Goal: Task Accomplishment & Management: Complete application form

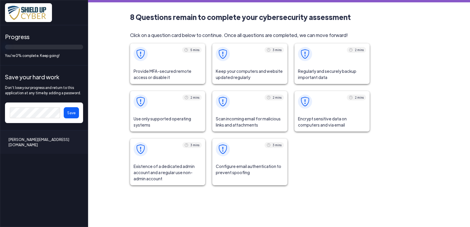
click at [160, 69] on span "Provide MFA-secured remote access or disable it" at bounding box center [167, 74] width 75 height 19
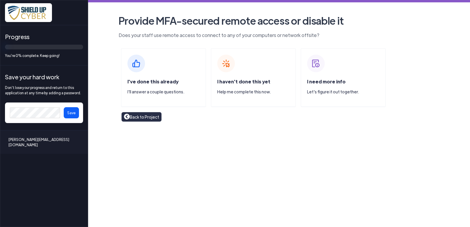
click at [142, 77] on div "I've done this already I'll answer a couple questions." at bounding box center [163, 77] width 85 height 59
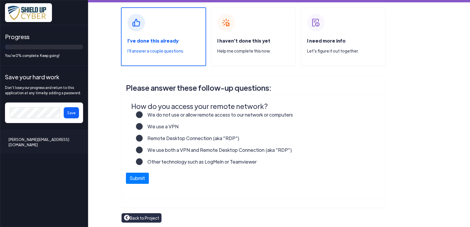
scroll to position [41, 0]
click at [143, 160] on label "Other technology such as LogMeIn or Teamviewer" at bounding box center [200, 164] width 114 height 12
click at [0, 0] on input "Other technology such as LogMeIn or Teamviewer" at bounding box center [0, 0] width 0 height 0
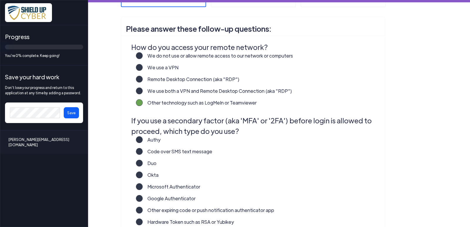
scroll to position [129, 0]
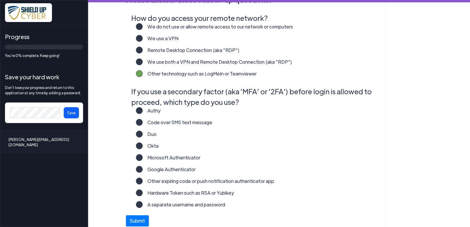
click at [143, 157] on label "Microsoft Authenticator" at bounding box center [171, 160] width 57 height 12
click at [0, 0] on input "Microsoft Authenticator" at bounding box center [0, 0] width 0 height 0
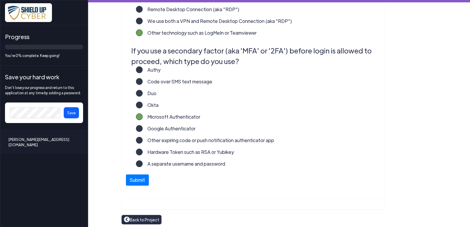
scroll to position [172, 0]
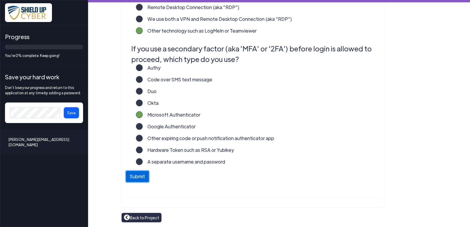
click at [137, 178] on button "Submit" at bounding box center [137, 176] width 23 height 11
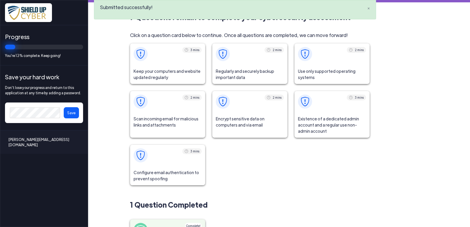
click at [177, 72] on span "Keep your computers and website updated regularly" at bounding box center [167, 74] width 75 height 19
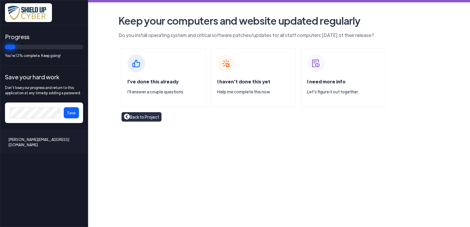
click at [137, 82] on span "I've done this already" at bounding box center [152, 81] width 51 height 6
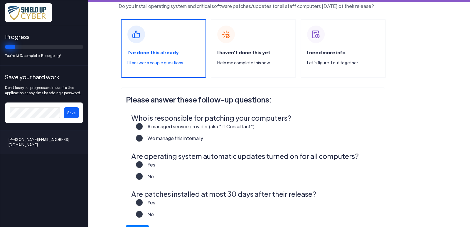
scroll to position [58, 0]
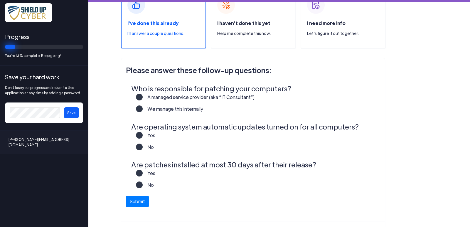
drag, startPoint x: 137, startPoint y: 94, endPoint x: 151, endPoint y: 100, distance: 15.6
click at [143, 96] on label "A managed service provider (aka “IT Consultant”)" at bounding box center [199, 100] width 112 height 12
click at [0, 0] on input "A managed service provider (aka “IT Consultant”)" at bounding box center [0, 0] width 0 height 0
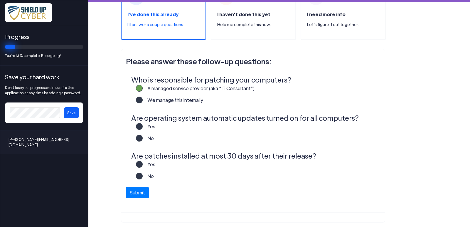
scroll to position [82, 0]
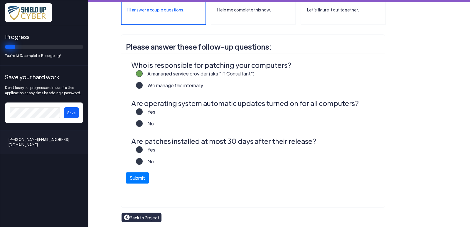
click at [143, 111] on label "Yes" at bounding box center [149, 114] width 13 height 12
click at [0, 0] on input "Yes" at bounding box center [0, 0] width 0 height 0
drag, startPoint x: 138, startPoint y: 148, endPoint x: 185, endPoint y: 161, distance: 48.9
click at [143, 149] on label "Yes" at bounding box center [149, 152] width 13 height 12
click at [0, 0] on input "Yes" at bounding box center [0, 0] width 0 height 0
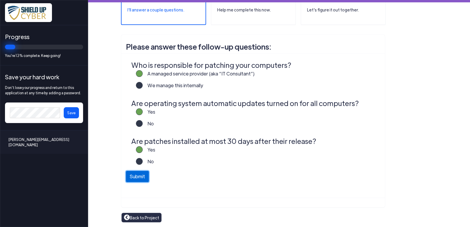
click at [136, 176] on button "Submit" at bounding box center [137, 176] width 23 height 11
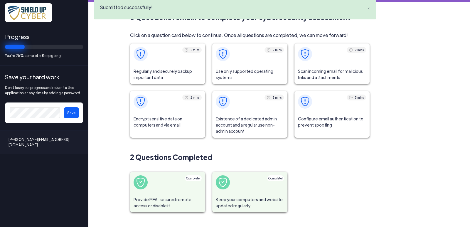
click at [158, 73] on span "Regularly and securely backup important data" at bounding box center [167, 74] width 75 height 19
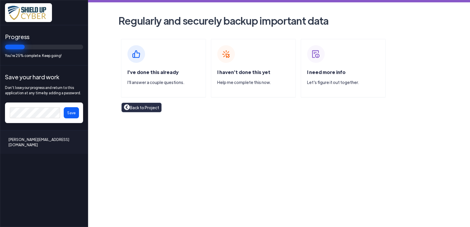
click at [150, 72] on span "I've done this already" at bounding box center [152, 72] width 51 height 6
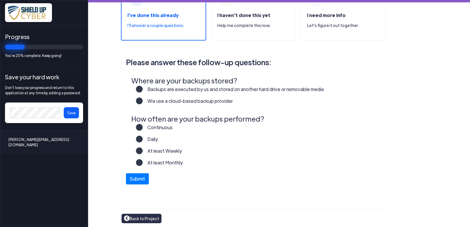
scroll to position [58, 0]
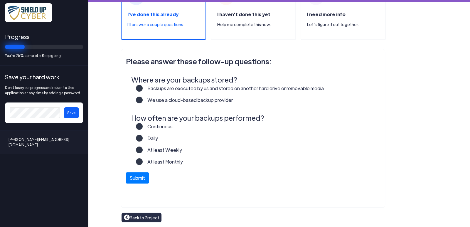
click at [143, 87] on label "Backups are executed by us and stored on another hard drive or removable media" at bounding box center [233, 91] width 181 height 12
click at [0, 0] on input "Backups are executed by us and stored on another hard drive or removable media" at bounding box center [0, 0] width 0 height 0
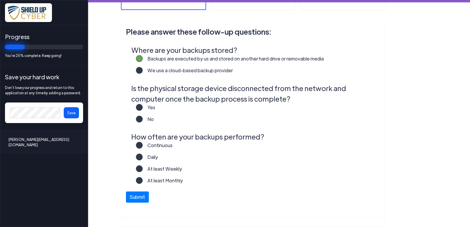
scroll to position [106, 0]
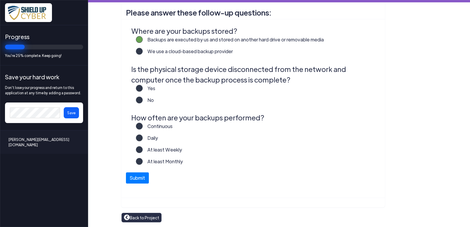
drag, startPoint x: 138, startPoint y: 137, endPoint x: 238, endPoint y: 135, distance: 99.7
click at [143, 137] on label "Daily" at bounding box center [150, 140] width 15 height 12
click at [0, 0] on input "Daily" at bounding box center [0, 0] width 0 height 0
click at [143, 100] on label "No" at bounding box center [148, 102] width 11 height 12
click at [0, 0] on input "No" at bounding box center [0, 0] width 0 height 0
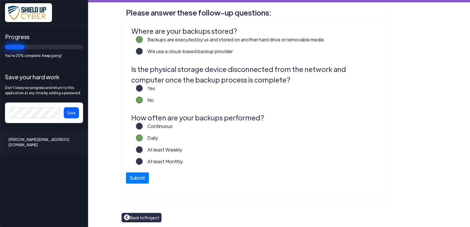
click at [143, 87] on label "Yes" at bounding box center [149, 91] width 13 height 12
click at [0, 0] on input "Yes" at bounding box center [0, 0] width 0 height 0
drag, startPoint x: 141, startPoint y: 181, endPoint x: 230, endPoint y: 174, distance: 89.1
click at [140, 181] on button "Submit" at bounding box center [137, 177] width 23 height 11
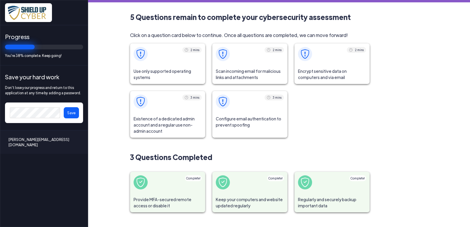
click at [161, 70] on span "Use only supported operating systems" at bounding box center [167, 74] width 75 height 19
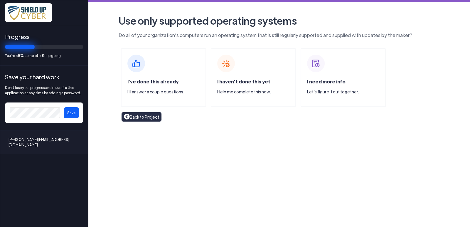
drag, startPoint x: 163, startPoint y: 83, endPoint x: 190, endPoint y: 83, distance: 27.3
click at [163, 83] on span "I've done this already" at bounding box center [152, 81] width 51 height 6
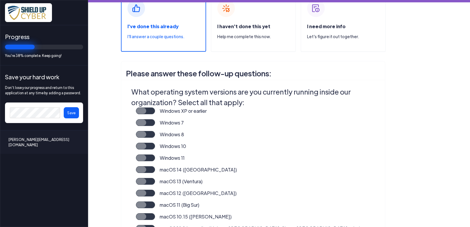
scroll to position [58, 0]
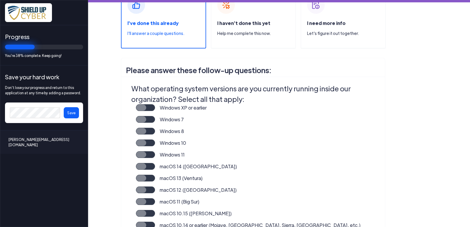
drag, startPoint x: 139, startPoint y: 153, endPoint x: 189, endPoint y: 150, distance: 50.5
click at [155, 153] on label "Windows 11" at bounding box center [170, 157] width 30 height 12
click at [0, 0] on input "Windows 11" at bounding box center [0, 0] width 0 height 0
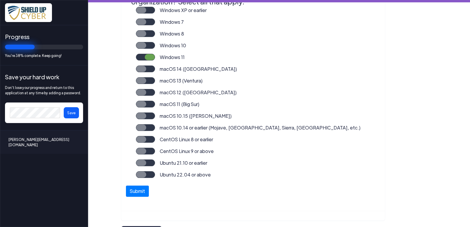
scroll to position [169, 0]
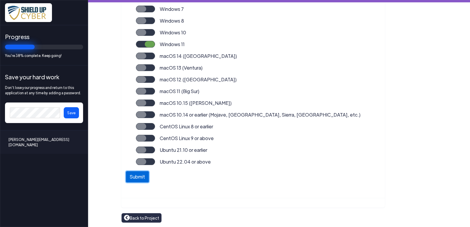
click at [138, 176] on button "Submit" at bounding box center [137, 176] width 23 height 11
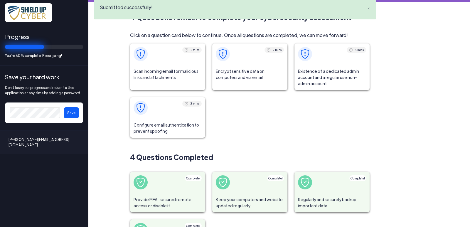
click at [137, 73] on span "Scan incoming email for malicious links and attachments" at bounding box center [167, 74] width 75 height 19
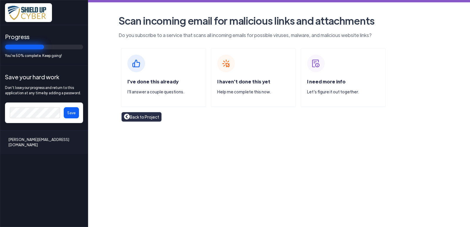
click at [165, 82] on span "I've done this already" at bounding box center [152, 81] width 51 height 6
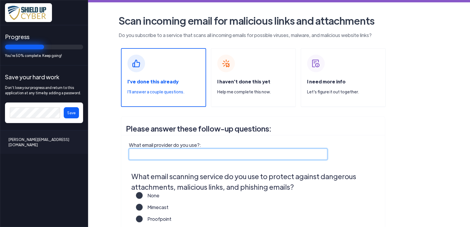
click at [157, 151] on input "What email provider do you use?:" at bounding box center [228, 153] width 198 height 11
type input "o"
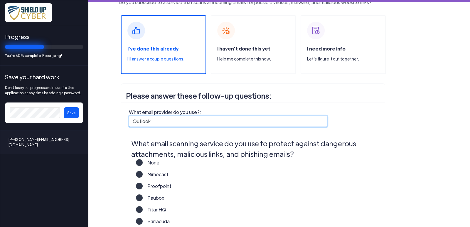
scroll to position [88, 0]
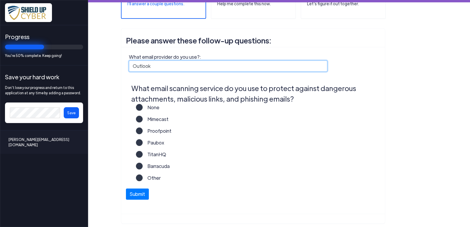
drag, startPoint x: 161, startPoint y: 64, endPoint x: 73, endPoint y: 54, distance: 88.6
click at [73, 0] on div "Progress You're 50% complete. Keep going! Save your hard work Don't lose your p…" at bounding box center [235, 0] width 470 height 0
type input "Outlook"
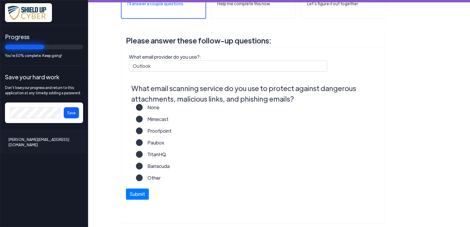
drag, startPoint x: 138, startPoint y: 176, endPoint x: 176, endPoint y: 174, distance: 37.9
click at [143, 176] on label "Other" at bounding box center [152, 180] width 18 height 12
click at [0, 0] on input "Other" at bounding box center [0, 0] width 0 height 0
drag, startPoint x: 137, startPoint y: 106, endPoint x: 221, endPoint y: 101, distance: 84.3
click at [143, 106] on label "None" at bounding box center [151, 110] width 17 height 12
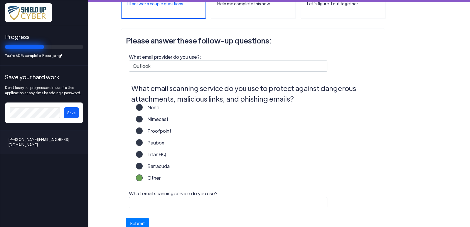
click at [0, 0] on input "None" at bounding box center [0, 0] width 0 height 0
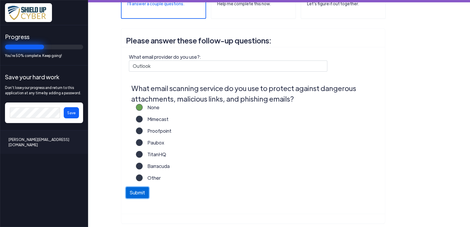
click at [137, 194] on button "Submit" at bounding box center [137, 192] width 23 height 11
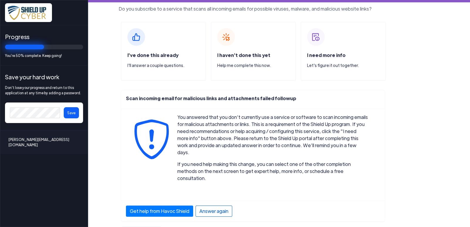
click at [216, 205] on div "Answer again" at bounding box center [213, 210] width 37 height 11
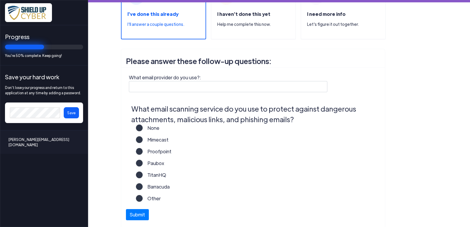
scroll to position [58, 0]
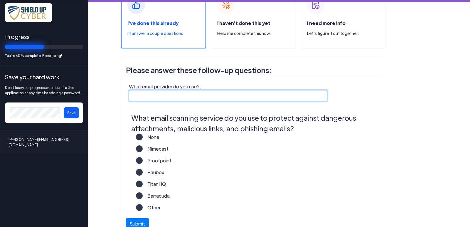
click at [132, 92] on input "What email provider do you use?:" at bounding box center [228, 95] width 198 height 11
type input "Outlook"
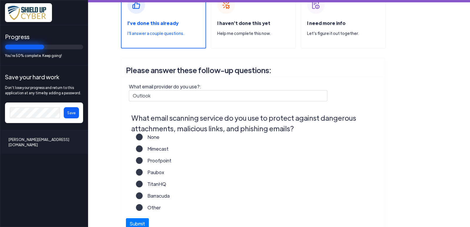
drag, startPoint x: 137, startPoint y: 196, endPoint x: 145, endPoint y: 201, distance: 9.5
click at [143, 197] on label "Barracuda" at bounding box center [156, 198] width 27 height 12
click at [0, 0] on input "Barracuda" at bounding box center [0, 0] width 0 height 0
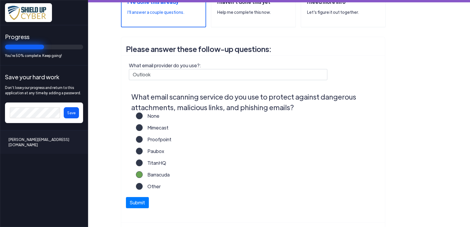
scroll to position [104, 0]
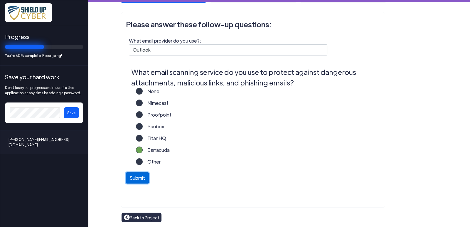
drag, startPoint x: 127, startPoint y: 180, endPoint x: 191, endPoint y: 180, distance: 63.9
click at [127, 179] on button "Submit" at bounding box center [137, 177] width 23 height 11
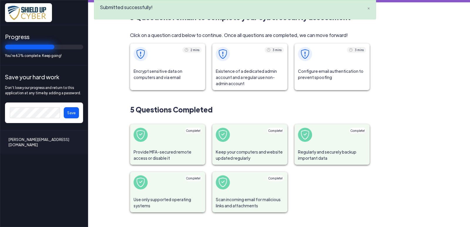
click at [161, 73] on span "Encrypt sensitive data on computers and via email" at bounding box center [167, 74] width 75 height 19
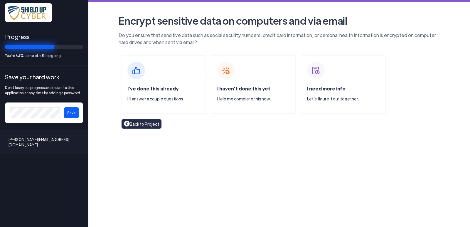
click at [168, 84] on div "I've done this already I'll answer a couple questions." at bounding box center [163, 84] width 85 height 59
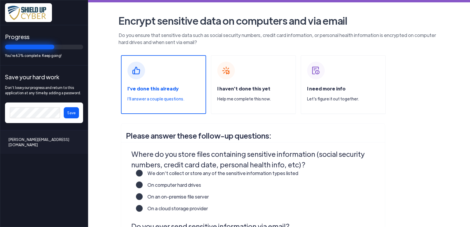
scroll to position [58, 0]
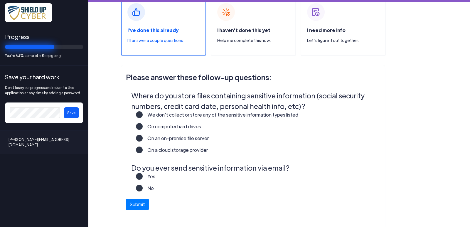
click at [143, 175] on label "Yes" at bounding box center [149, 179] width 13 height 12
click at [0, 0] on input "Yes" at bounding box center [0, 0] width 0 height 0
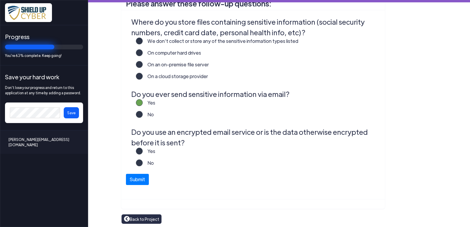
scroll to position [133, 0]
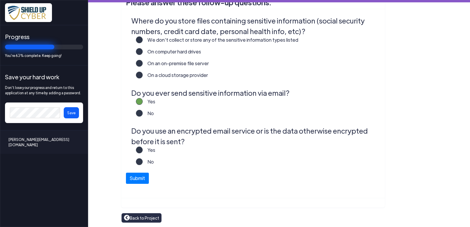
click at [143, 149] on label "Yes" at bounding box center [149, 152] width 13 height 12
click at [0, 0] on input "Yes" at bounding box center [0, 0] width 0 height 0
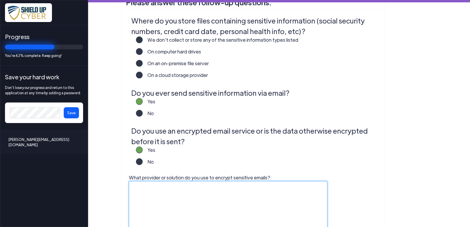
click at [148, 194] on textarea "What provider or solution do you use to encrypt sensitive emails?:" at bounding box center [228, 217] width 198 height 73
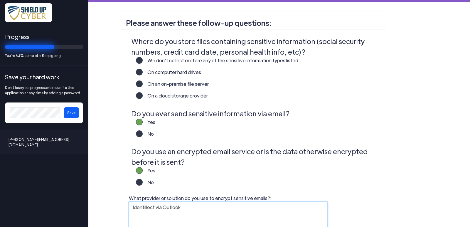
scroll to position [104, 0]
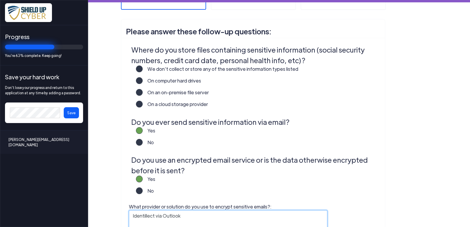
type textarea "Identillect via Outlook"
click at [143, 104] on label "On a cloud storage provider" at bounding box center [175, 107] width 65 height 12
click at [0, 0] on input "On a cloud storage provider" at bounding box center [0, 0] width 0 height 0
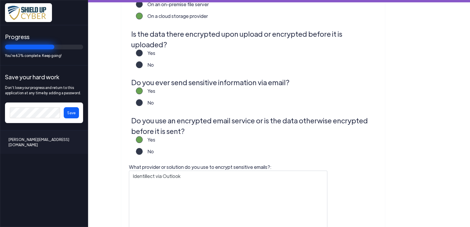
scroll to position [163, 0]
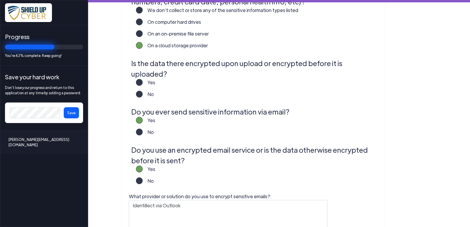
click at [143, 79] on label "Yes" at bounding box center [149, 85] width 13 height 12
click at [0, 0] on input "Yes" at bounding box center [0, 0] width 0 height 0
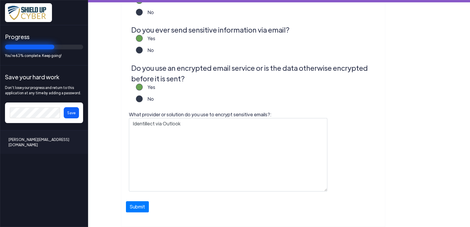
scroll to position [263, 0]
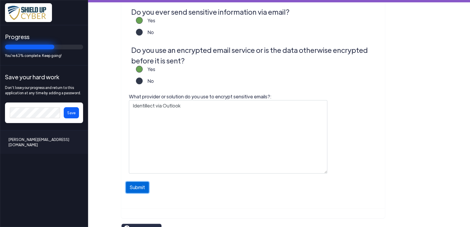
click at [144, 182] on button "Submit" at bounding box center [137, 187] width 23 height 11
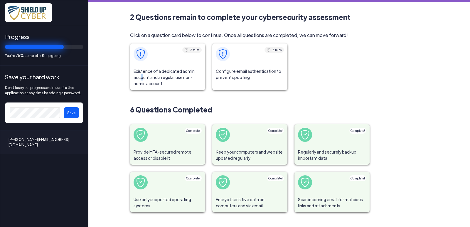
click at [141, 77] on span "Existence of a dedicated admin account and a regular use non-admin account" at bounding box center [167, 78] width 75 height 26
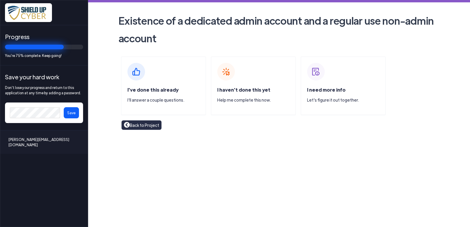
click at [154, 89] on span "I've done this already" at bounding box center [152, 90] width 51 height 6
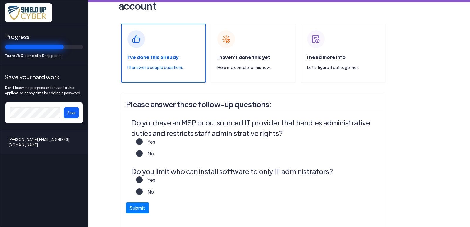
scroll to position [62, 0]
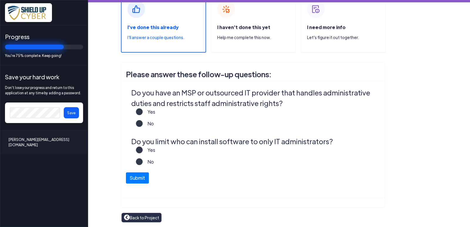
click at [143, 123] on label "No" at bounding box center [148, 126] width 11 height 12
click at [0, 0] on input "No" at bounding box center [0, 0] width 0 height 0
click at [143, 150] on label "Yes" at bounding box center [149, 152] width 13 height 12
click at [0, 0] on input "Yes" at bounding box center [0, 0] width 0 height 0
click at [129, 179] on button "Submit" at bounding box center [137, 176] width 23 height 11
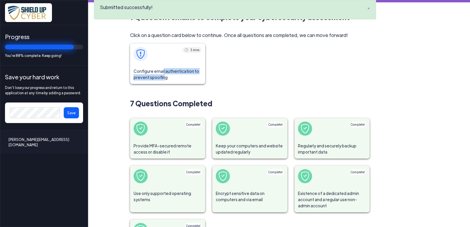
click at [160, 74] on span "Configure email authentication to prevent spoofing" at bounding box center [167, 74] width 75 height 19
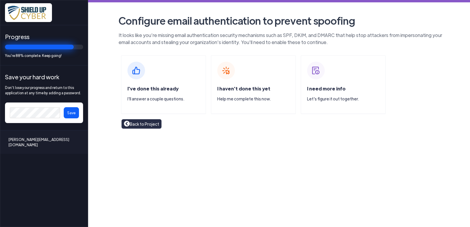
drag, startPoint x: 149, startPoint y: 88, endPoint x: 191, endPoint y: 92, distance: 42.5
click at [148, 88] on span "I've done this already" at bounding box center [152, 88] width 51 height 6
